Goal: Task Accomplishment & Management: Manage account settings

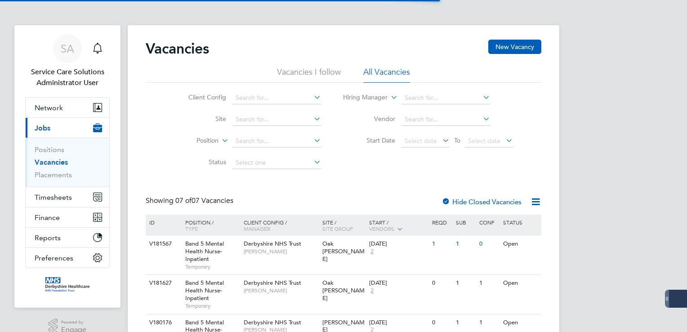
click at [61, 150] on link "Positions" at bounding box center [50, 149] width 30 height 9
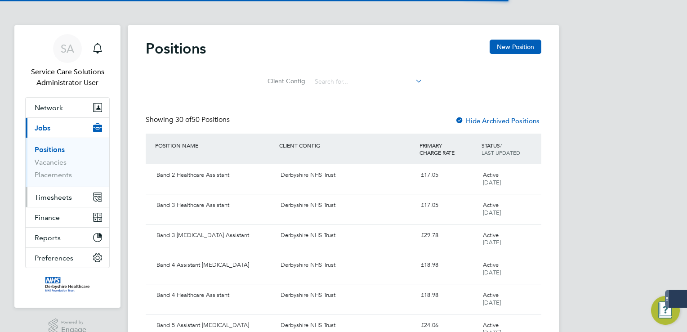
click at [61, 195] on span "Timesheets" at bounding box center [53, 197] width 37 height 9
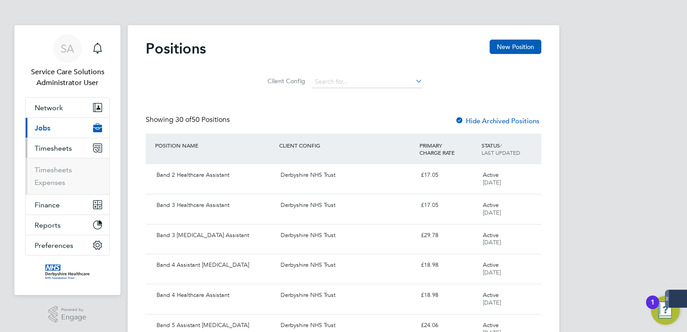
click at [58, 175] on li "Timesheets" at bounding box center [68, 172] width 67 height 13
click at [58, 171] on link "Timesheets" at bounding box center [53, 170] width 37 height 9
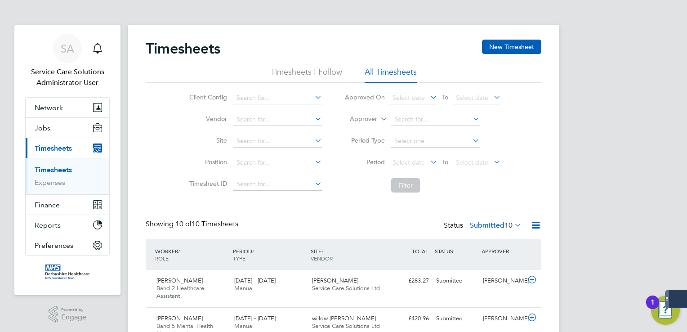
click at [379, 120] on icon at bounding box center [379, 116] width 0 height 8
click at [365, 128] on li "Worker" at bounding box center [355, 130] width 44 height 12
click at [424, 111] on li "Worker" at bounding box center [422, 120] width 179 height 22
click at [425, 120] on input at bounding box center [435, 119] width 89 height 13
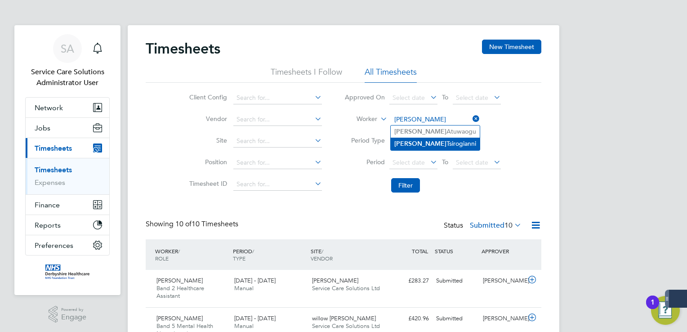
type input "Vanessa Atuwaogu"
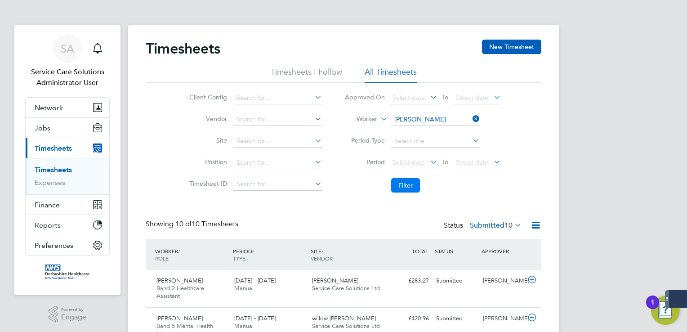
click at [408, 184] on button "Filter" at bounding box center [405, 185] width 29 height 14
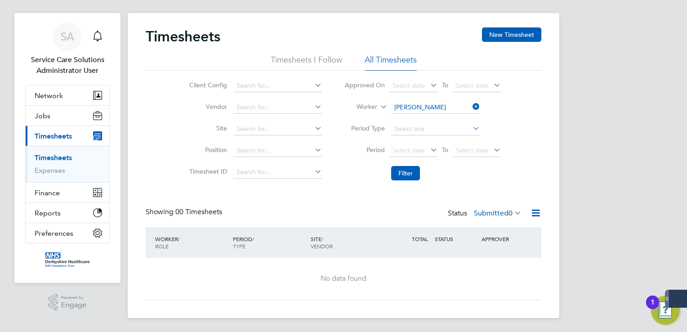
click at [492, 211] on label "Submitted 0" at bounding box center [498, 213] width 48 height 9
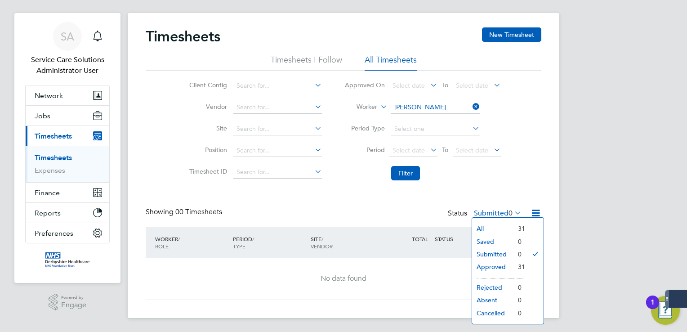
drag, startPoint x: 502, startPoint y: 263, endPoint x: 478, endPoint y: 200, distance: 67.7
click at [503, 263] on li "Approved" at bounding box center [492, 266] width 41 height 13
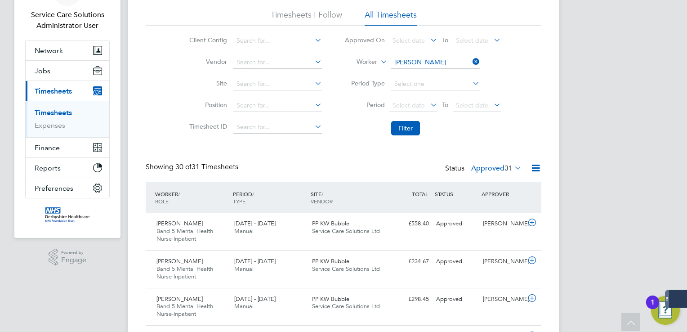
click at [471, 63] on icon at bounding box center [471, 61] width 0 height 13
click at [428, 63] on input at bounding box center [435, 62] width 89 height 13
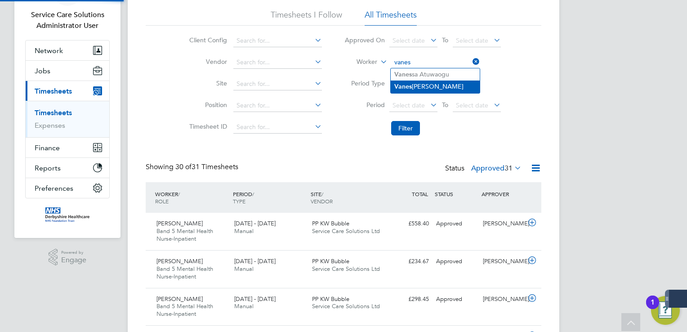
click at [441, 89] on li "Vanes sa Tsirogianni" at bounding box center [435, 87] width 89 height 12
type input "[PERSON_NAME]"
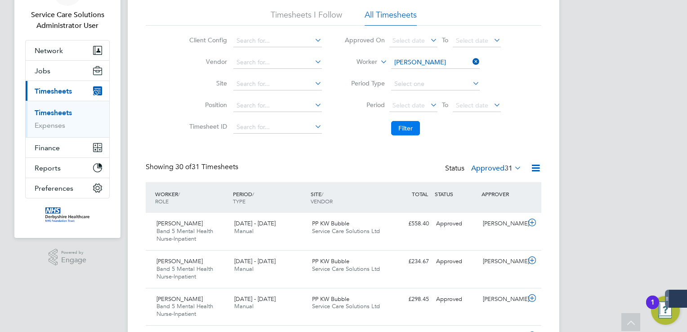
click at [410, 127] on button "Filter" at bounding box center [405, 128] width 29 height 14
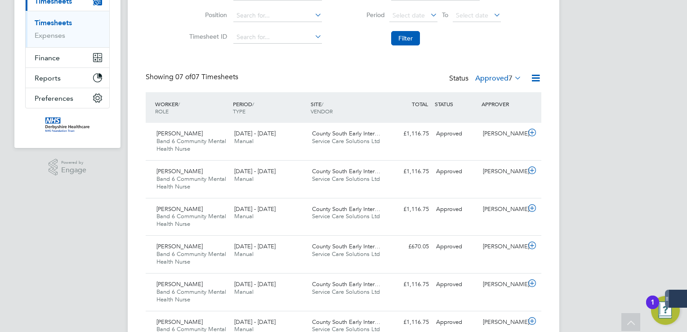
click at [495, 78] on label "Approved 7" at bounding box center [498, 78] width 46 height 9
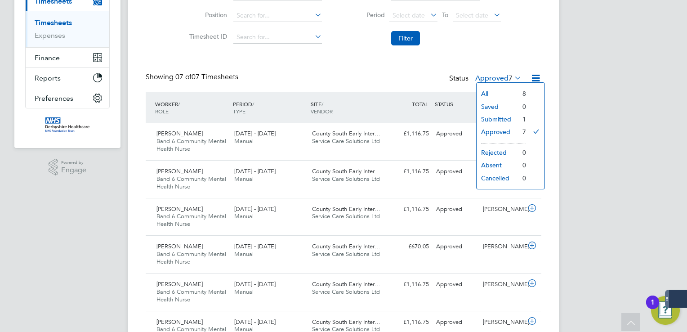
click at [491, 119] on li "Submitted" at bounding box center [497, 119] width 41 height 13
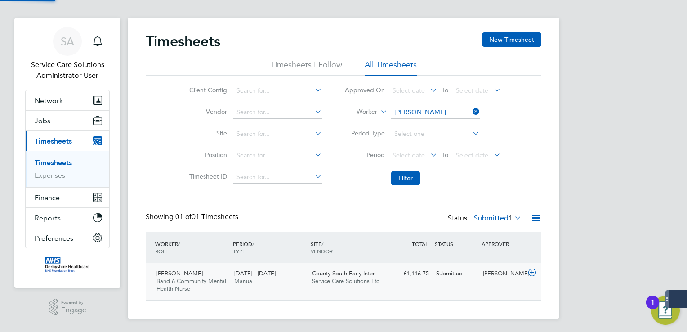
click at [428, 278] on div "£1,116.75 Submitted" at bounding box center [409, 273] width 47 height 15
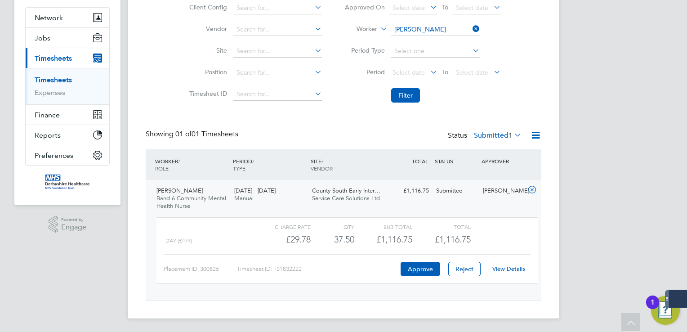
click at [499, 268] on link "View Details" at bounding box center [509, 269] width 33 height 8
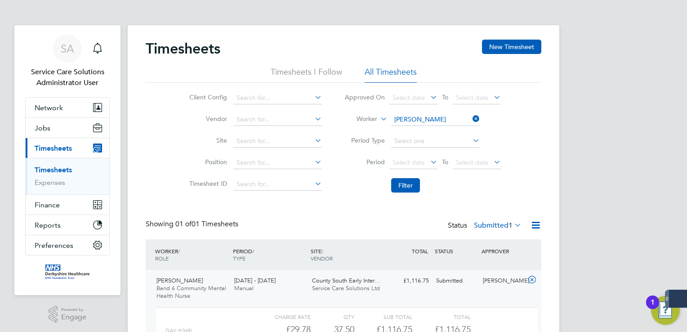
click at [61, 150] on span "Timesheets" at bounding box center [53, 148] width 37 height 9
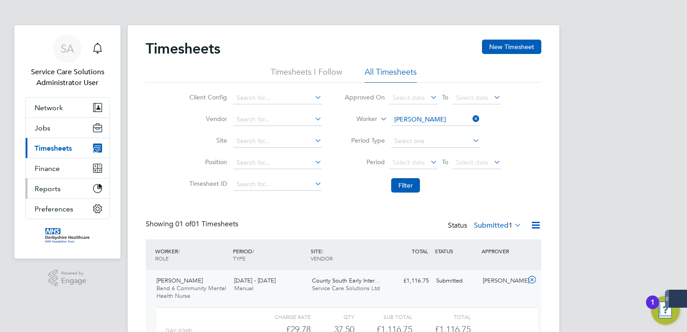
click at [54, 182] on button "Reports" at bounding box center [68, 189] width 84 height 20
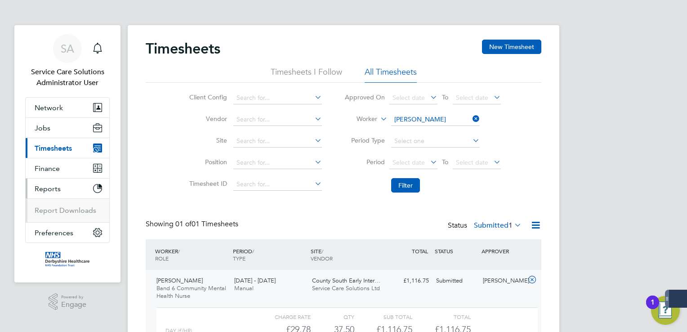
click at [62, 153] on button "Current page: Timesheets" at bounding box center [68, 148] width 84 height 20
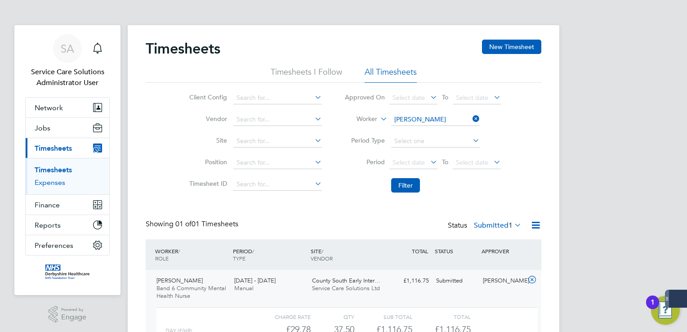
click at [54, 183] on link "Expenses" at bounding box center [50, 182] width 31 height 9
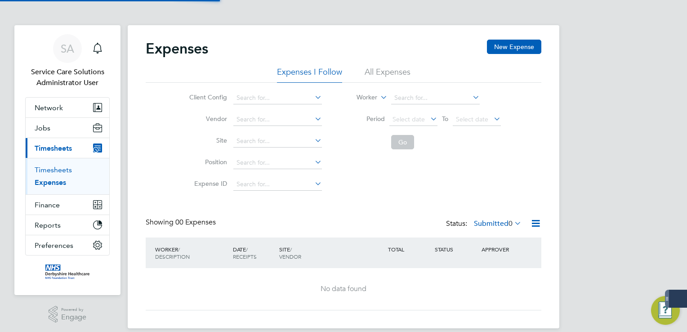
drag, startPoint x: 64, startPoint y: 150, endPoint x: 61, endPoint y: 171, distance: 21.8
click at [64, 149] on span "Timesheets" at bounding box center [53, 148] width 37 height 9
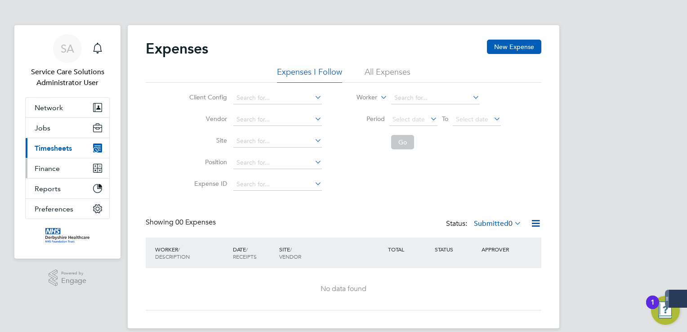
click at [59, 169] on span "Finance" at bounding box center [47, 168] width 25 height 9
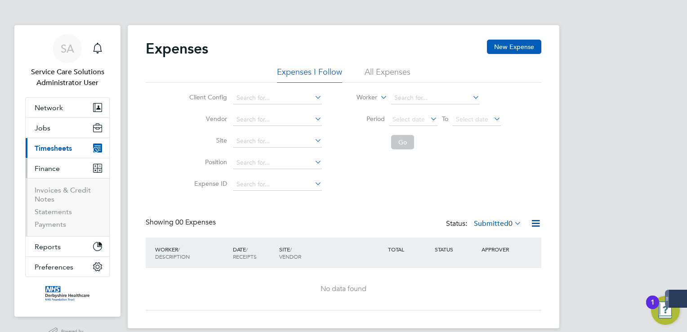
click at [56, 145] on span "Timesheets" at bounding box center [53, 148] width 37 height 9
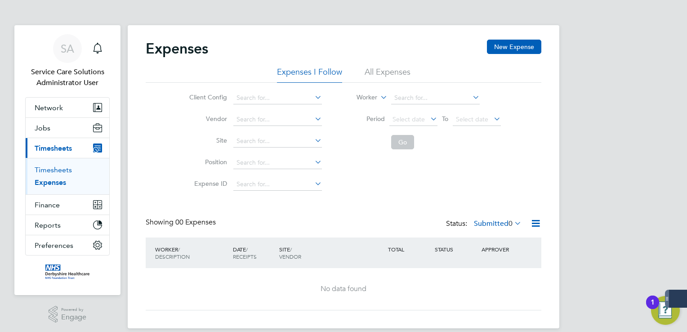
click at [57, 169] on link "Timesheets" at bounding box center [53, 170] width 37 height 9
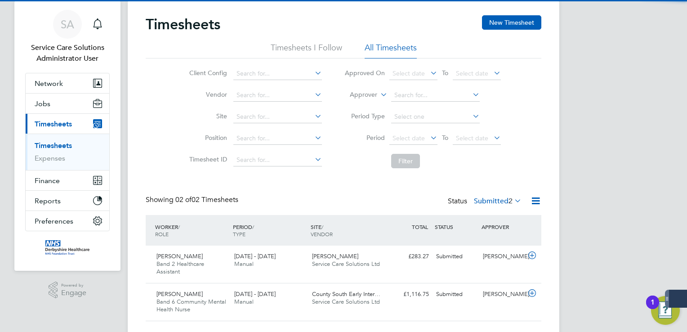
scroll to position [45, 0]
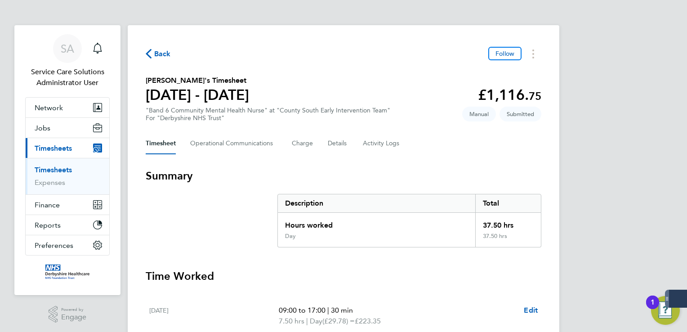
click at [156, 58] on span "Back" at bounding box center [162, 54] width 17 height 11
click at [56, 168] on link "Timesheets" at bounding box center [53, 170] width 37 height 9
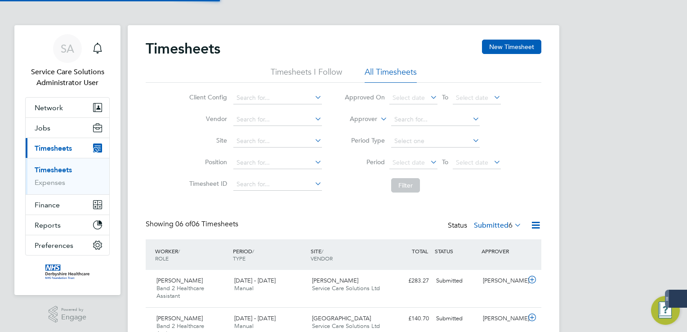
scroll to position [4, 4]
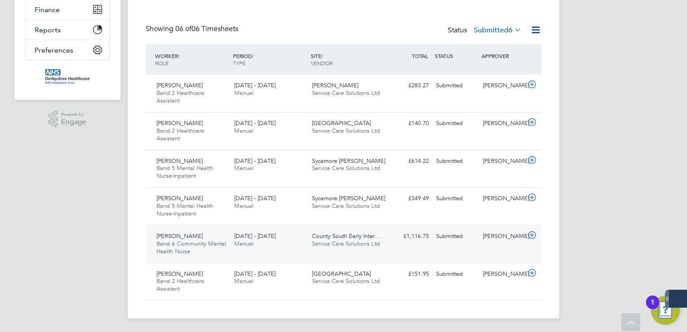
drag, startPoint x: 212, startPoint y: 235, endPoint x: 180, endPoint y: 234, distance: 32.4
click at [180, 234] on div "[PERSON_NAME] Band 6 Community Mental Health Nurse [DATE] - [DATE]" at bounding box center [192, 244] width 78 height 30
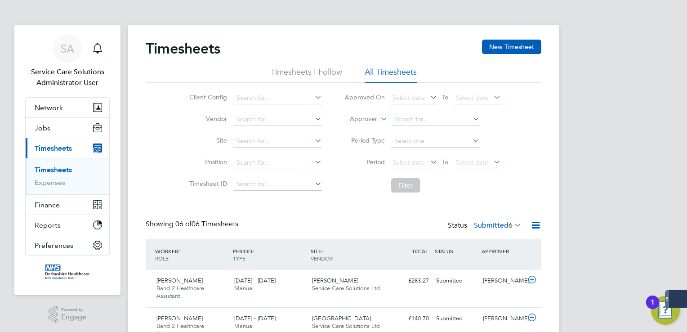
click at [490, 223] on label "Submitted 6" at bounding box center [498, 225] width 48 height 9
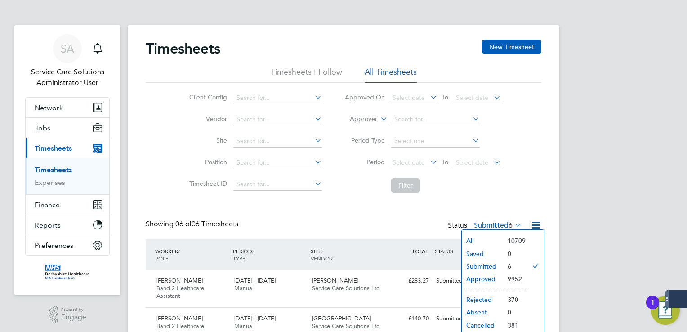
click at [505, 190] on li "Filter" at bounding box center [422, 185] width 179 height 23
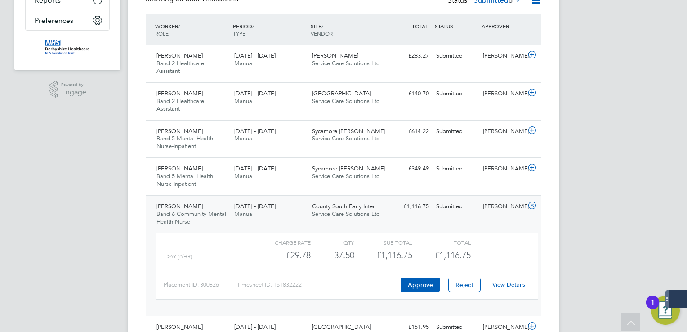
click at [535, 202] on icon at bounding box center [532, 205] width 11 height 7
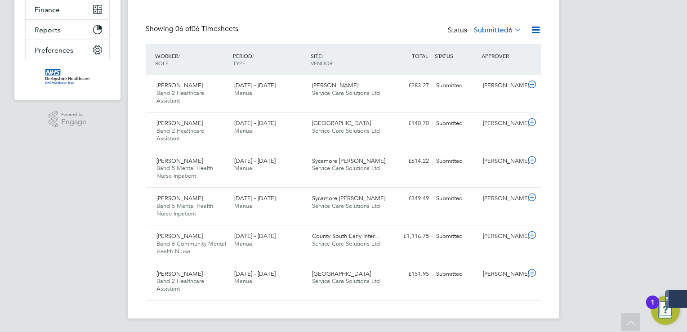
click at [484, 30] on label "Submitted 6" at bounding box center [498, 30] width 48 height 9
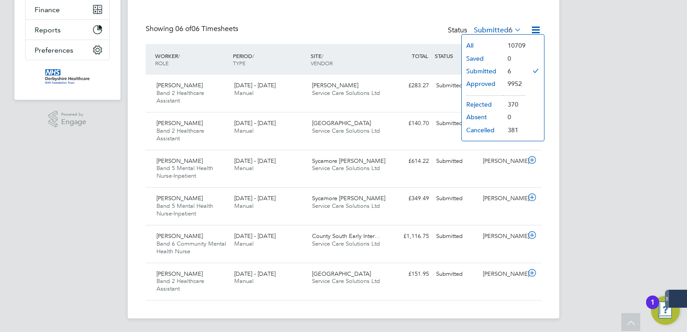
click at [499, 82] on li "Approved" at bounding box center [482, 83] width 41 height 13
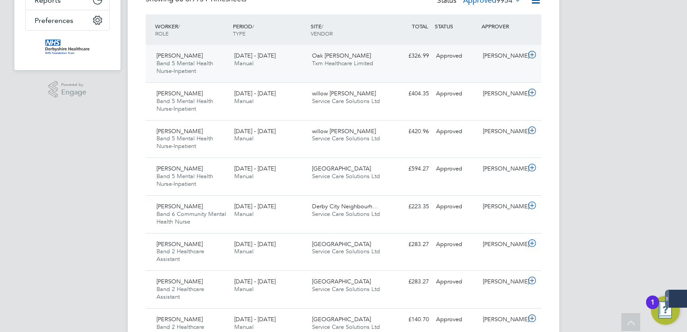
click at [502, 63] on div "[PERSON_NAME]" at bounding box center [502, 56] width 47 height 15
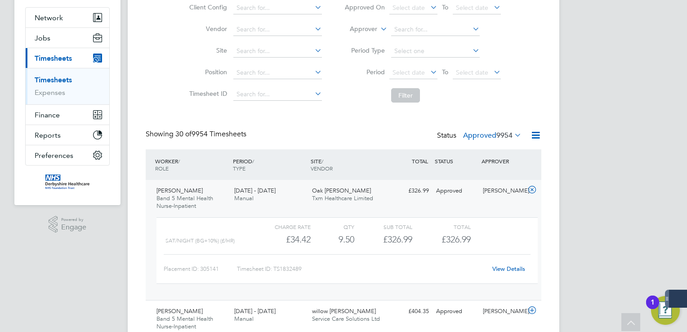
click at [467, 194] on div "Approved" at bounding box center [456, 191] width 47 height 15
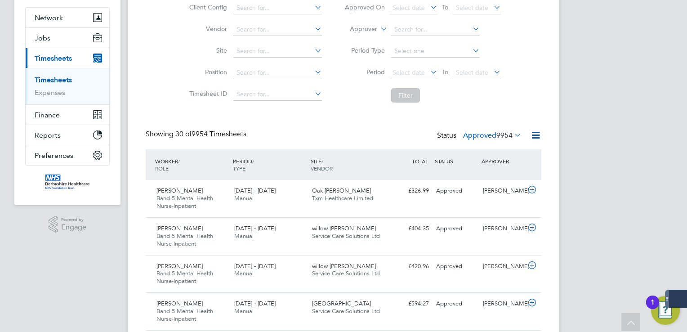
click at [486, 133] on label "Approved 9954" at bounding box center [492, 135] width 58 height 9
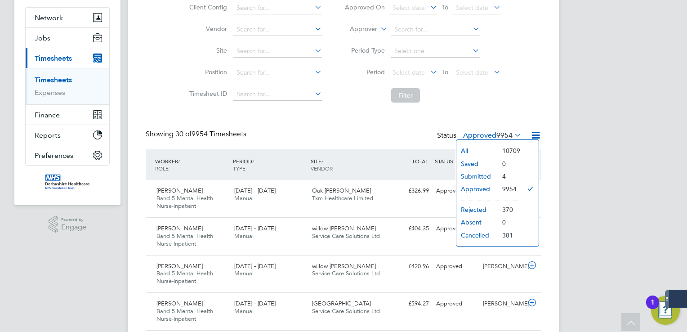
click at [486, 175] on li "Submitted" at bounding box center [477, 176] width 41 height 13
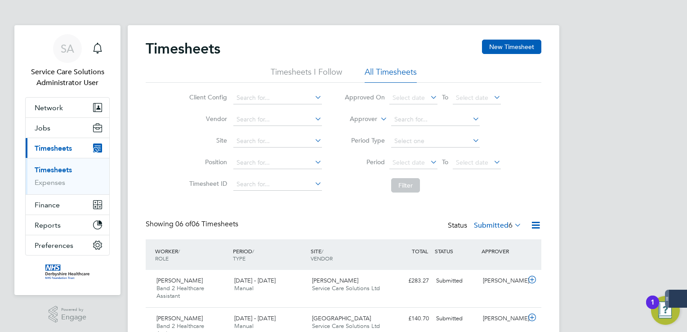
click at [300, 72] on li "Timesheets I Follow" at bounding box center [307, 75] width 72 height 16
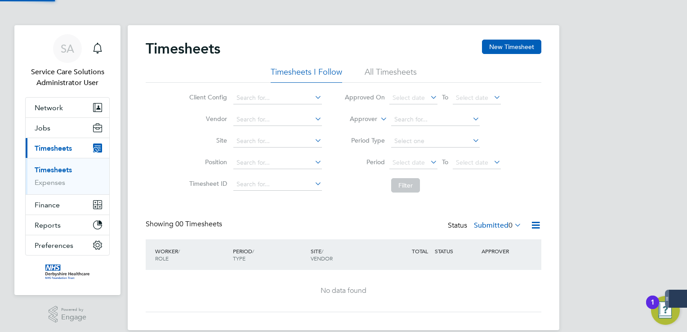
click at [389, 71] on li "All Timesheets" at bounding box center [391, 75] width 52 height 16
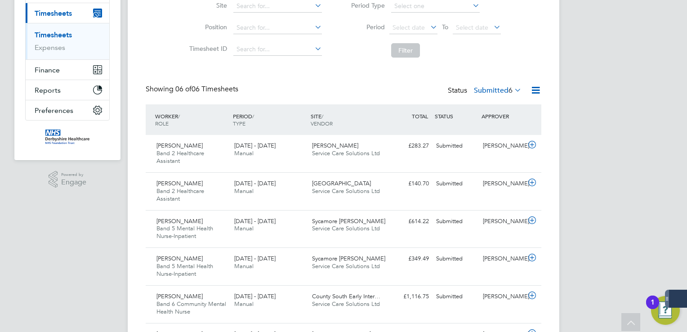
click at [490, 92] on label "Submitted 6" at bounding box center [498, 90] width 48 height 9
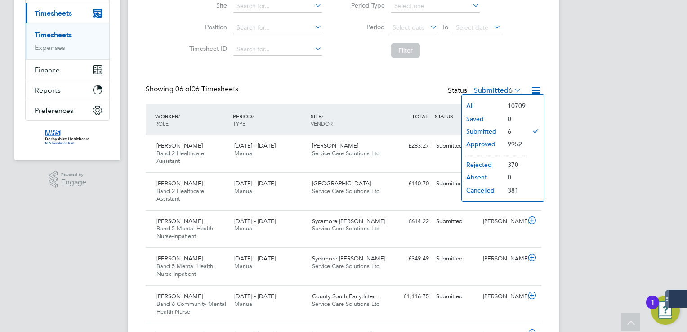
click at [493, 141] on li "Approved" at bounding box center [482, 144] width 41 height 13
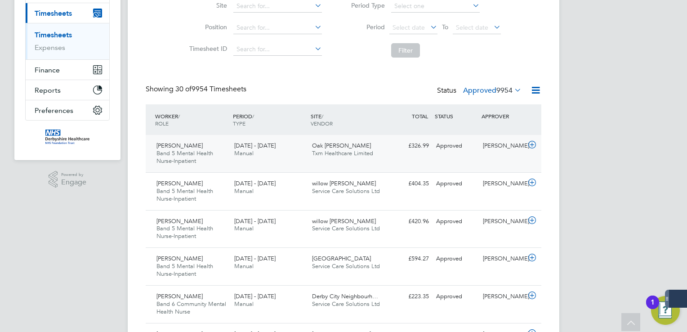
click at [473, 137] on div "[PERSON_NAME] Band 5 Mental Health Nurse-Inpatient [DATE] - [DATE] [DATE] - [DA…" at bounding box center [344, 153] width 396 height 37
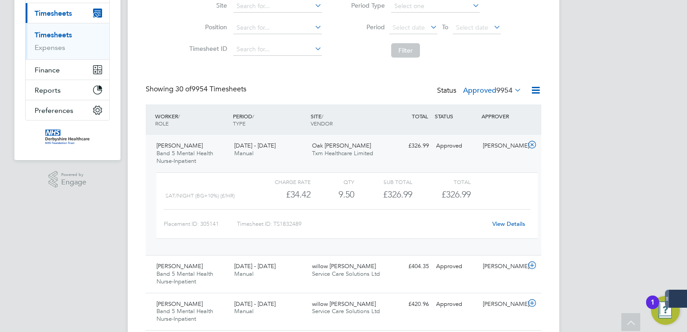
click at [515, 221] on link "View Details" at bounding box center [509, 224] width 33 height 8
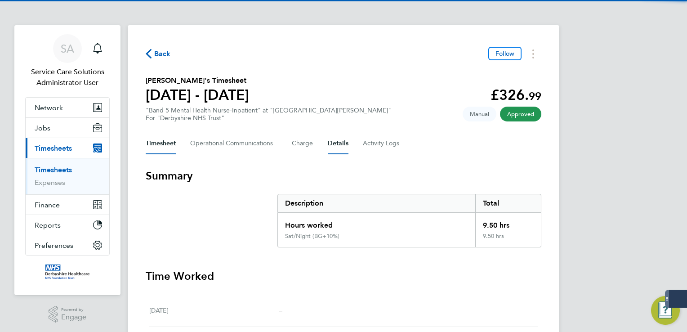
click at [342, 138] on button "Details" at bounding box center [338, 144] width 21 height 22
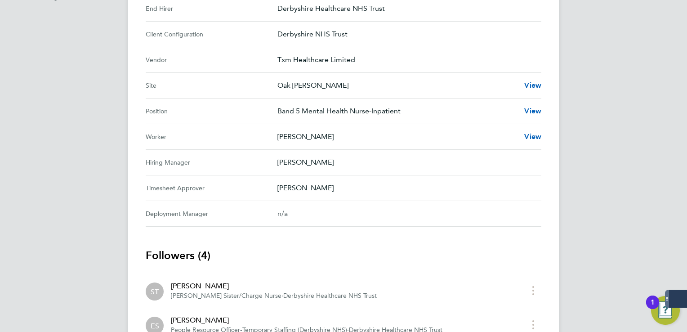
scroll to position [90, 0]
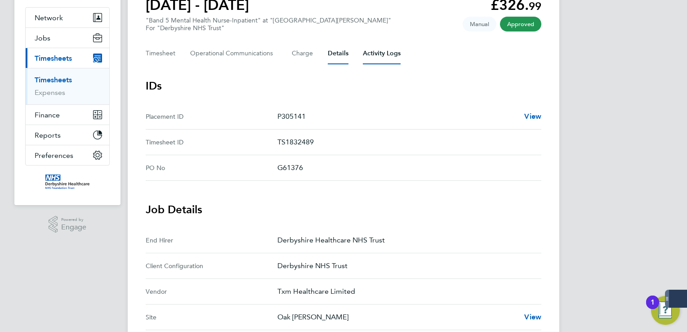
click at [371, 54] on Logs-tab "Activity Logs" at bounding box center [382, 54] width 38 height 22
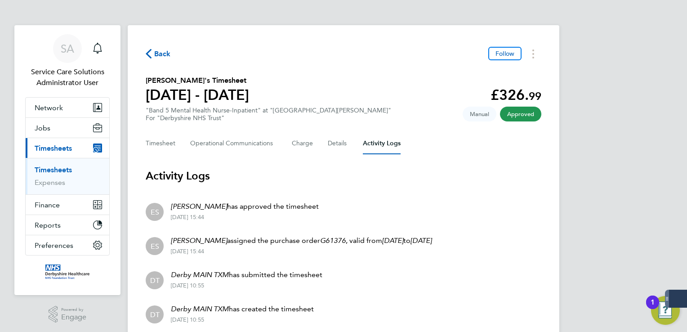
click at [149, 53] on icon "button" at bounding box center [149, 53] width 6 height 9
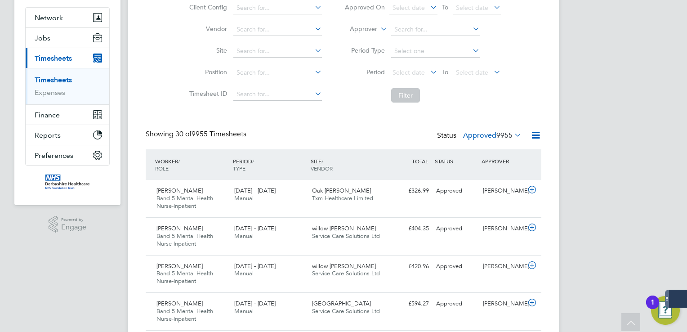
click at [500, 134] on span "9955" at bounding box center [505, 135] width 16 height 9
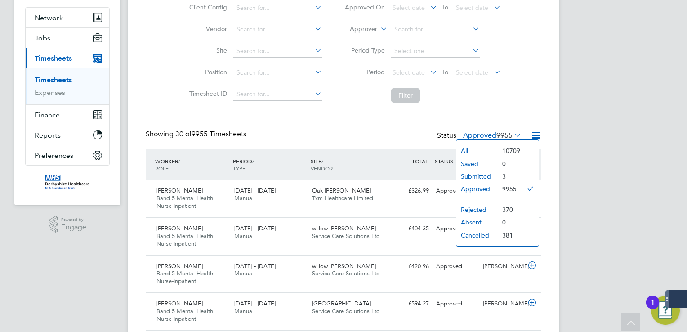
click at [498, 176] on li "3" at bounding box center [509, 176] width 22 height 13
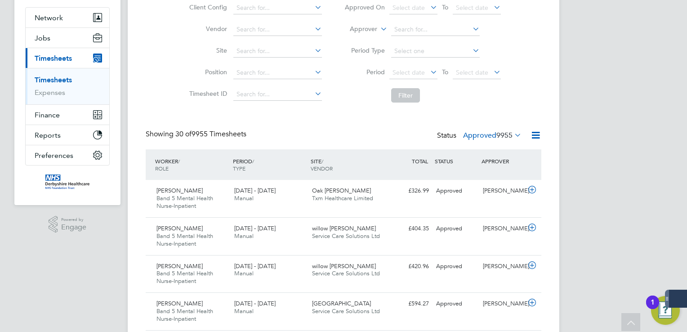
click at [480, 138] on label "Approved 9955" at bounding box center [492, 135] width 58 height 9
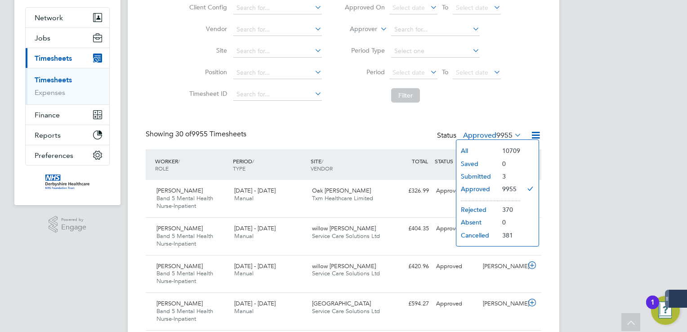
click at [479, 175] on li "Submitted" at bounding box center [477, 176] width 41 height 13
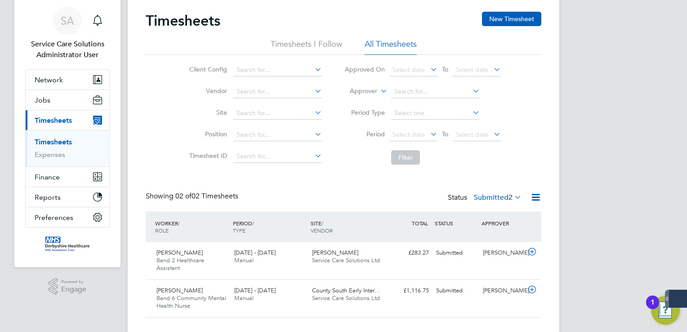
scroll to position [45, 0]
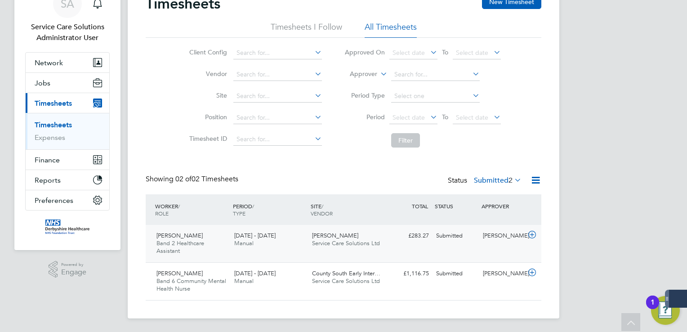
click at [337, 233] on span "[PERSON_NAME]" at bounding box center [335, 236] width 46 height 8
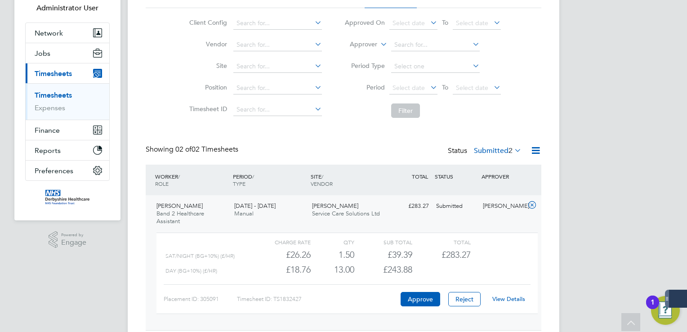
scroll to position [90, 0]
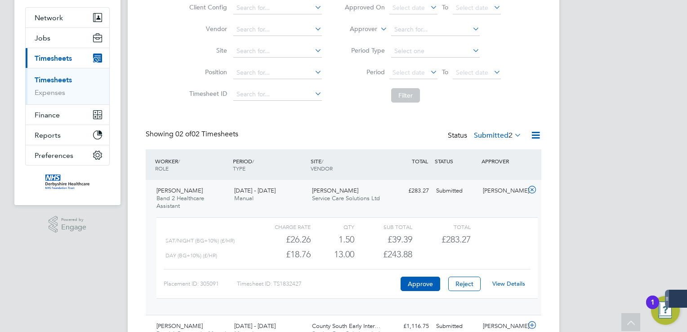
click at [506, 287] on div "View Details" at bounding box center [509, 284] width 44 height 14
click at [502, 277] on div "View Details" at bounding box center [509, 284] width 44 height 14
click at [504, 281] on link "View Details" at bounding box center [509, 284] width 33 height 8
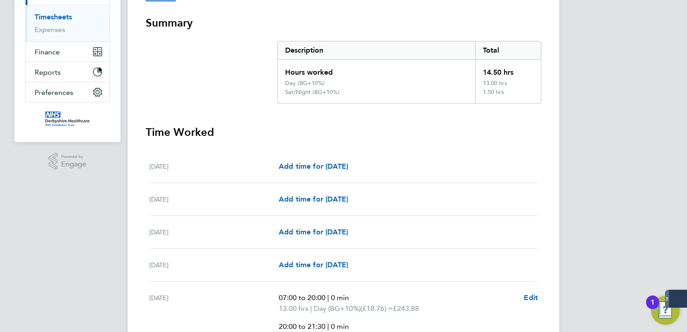
scroll to position [45, 0]
